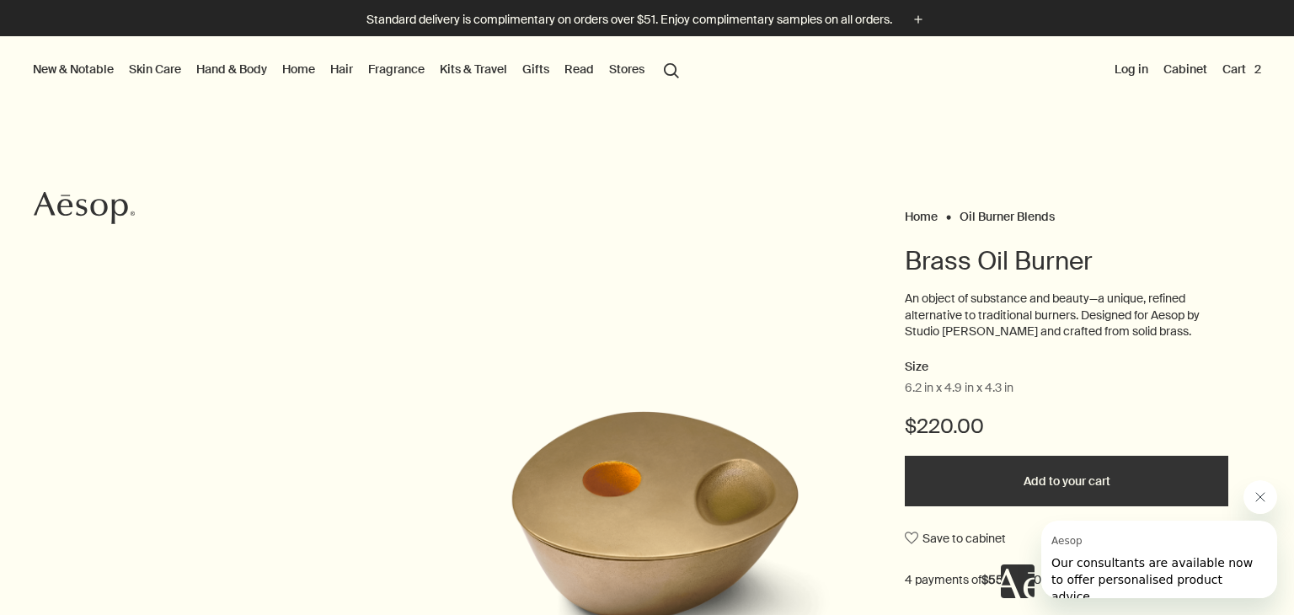
click at [1227, 72] on button "Cart 2" at bounding box center [1241, 69] width 45 height 22
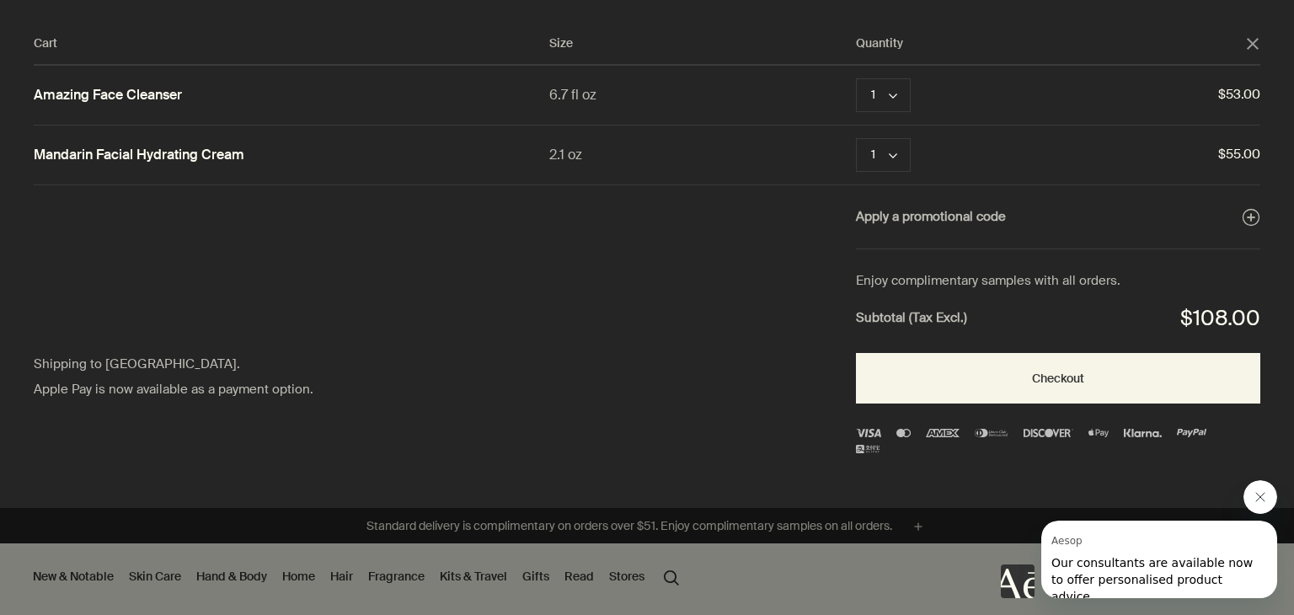
click at [1252, 42] on polygon "Close" at bounding box center [1253, 44] width 12 height 12
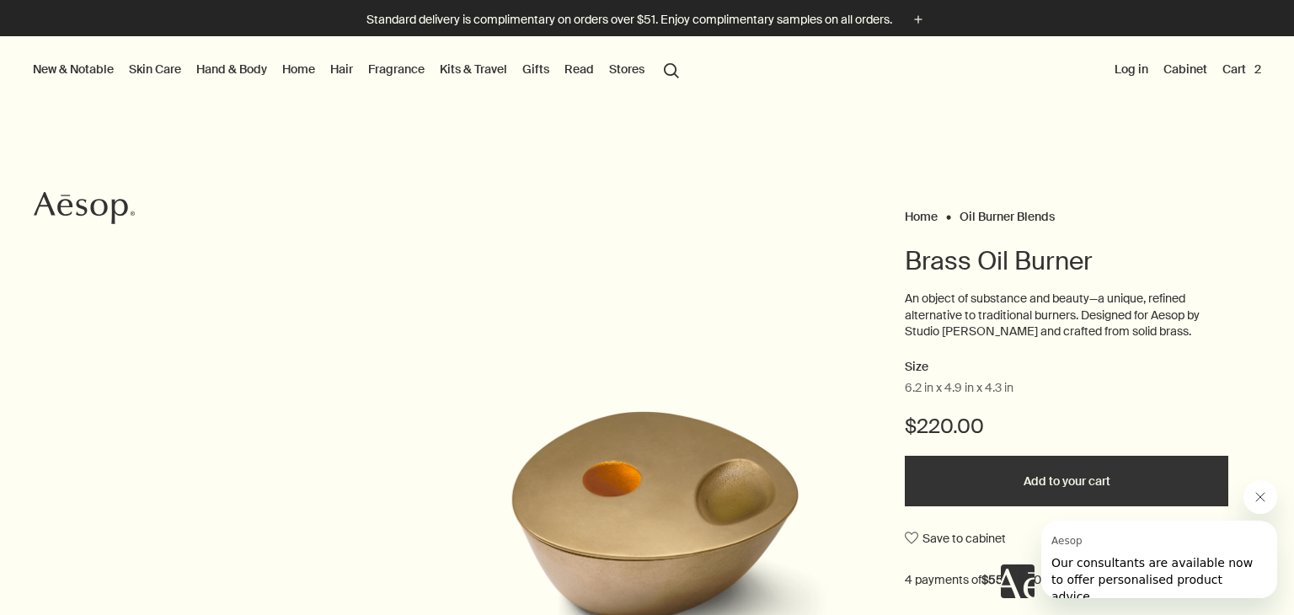
click at [577, 71] on link "Read" at bounding box center [579, 69] width 36 height 22
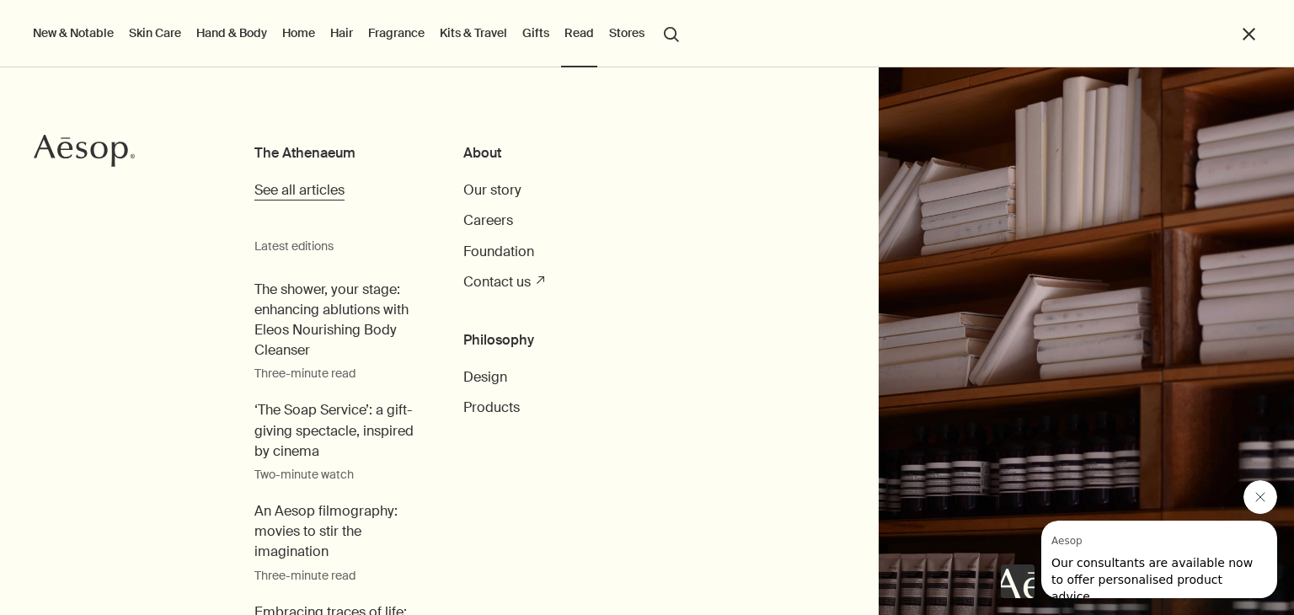
click at [309, 185] on span "See all articles" at bounding box center [299, 190] width 90 height 18
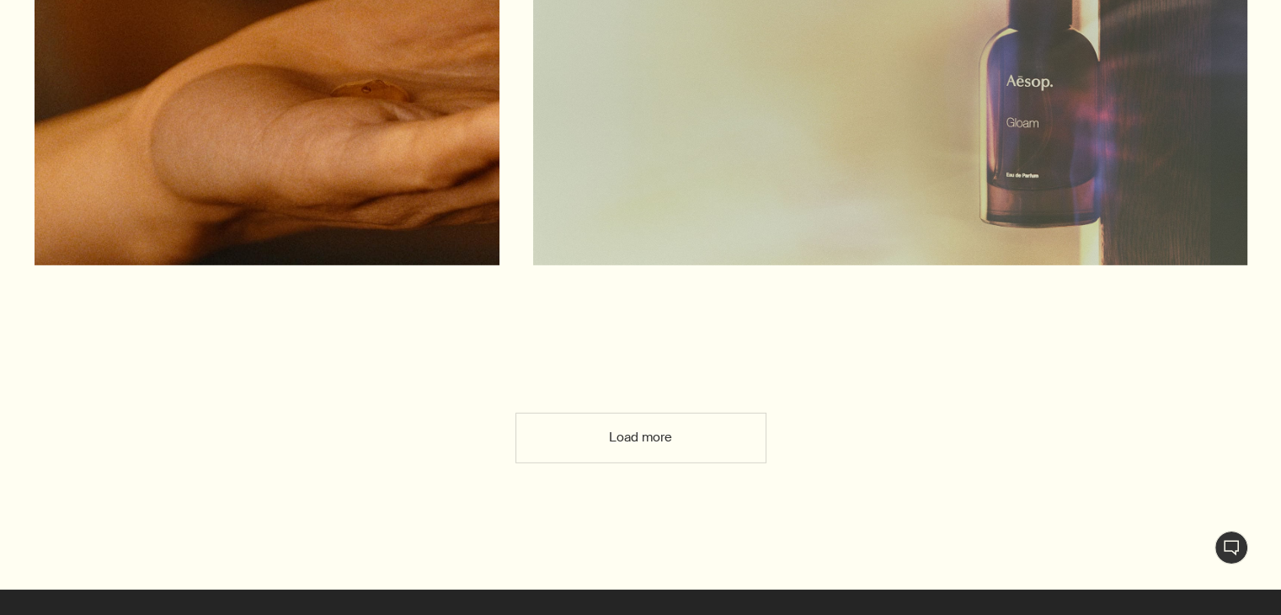
scroll to position [4995, 0]
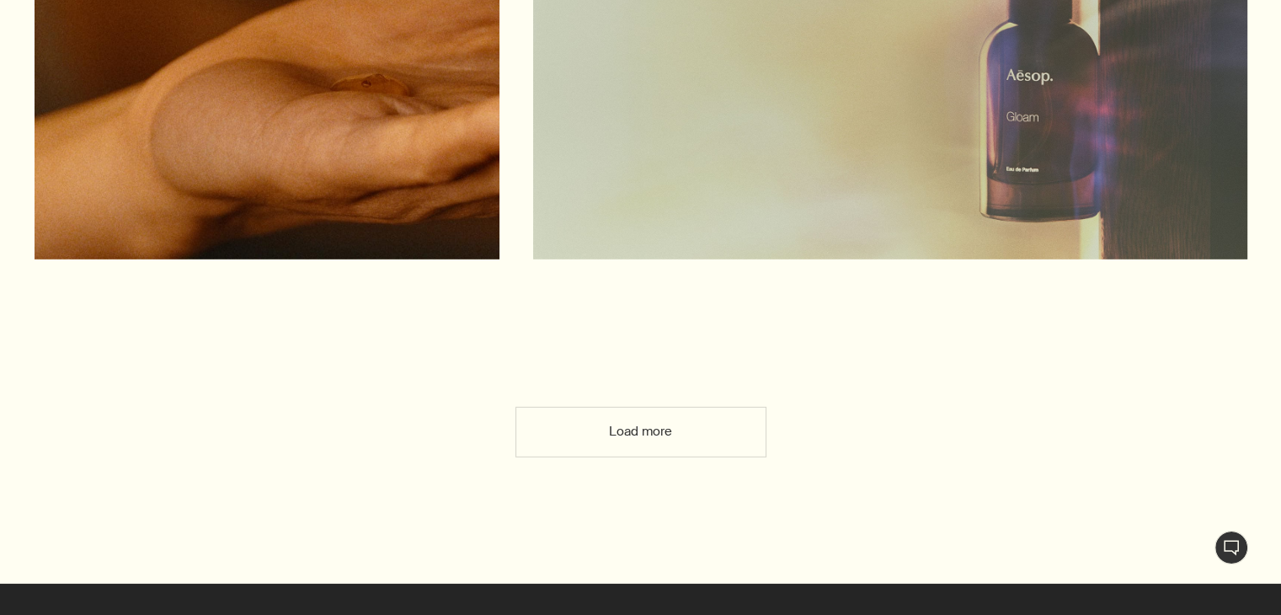
click at [643, 437] on button "Load more" at bounding box center [640, 432] width 251 height 51
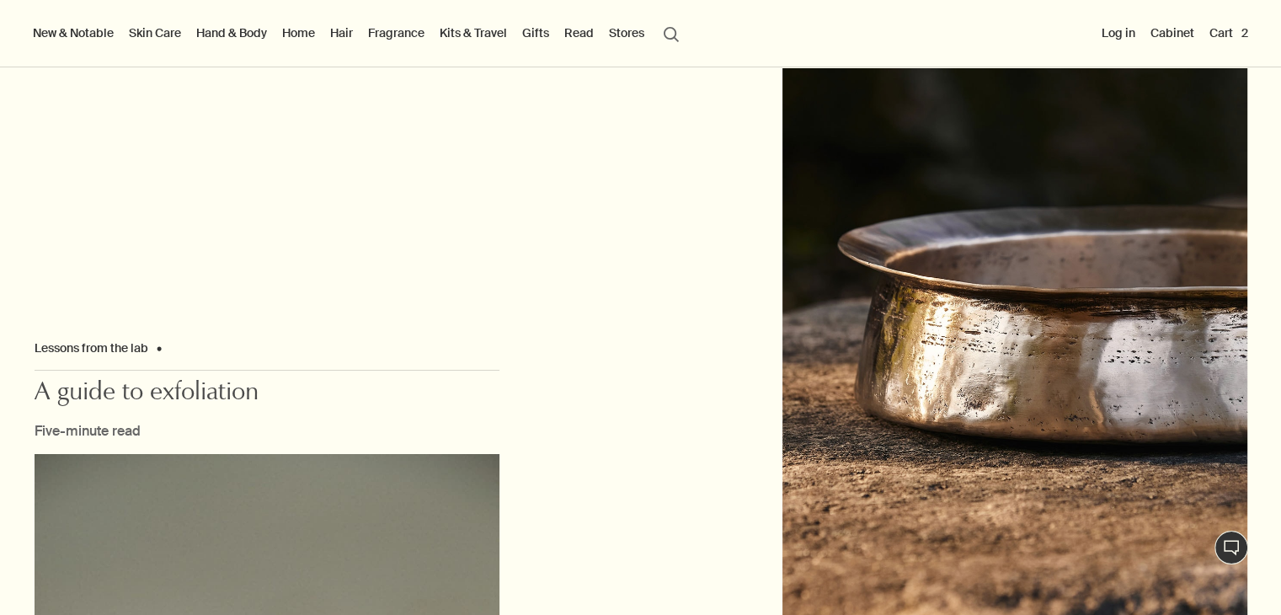
scroll to position [5878, 0]
